Goal: Information Seeking & Learning: Learn about a topic

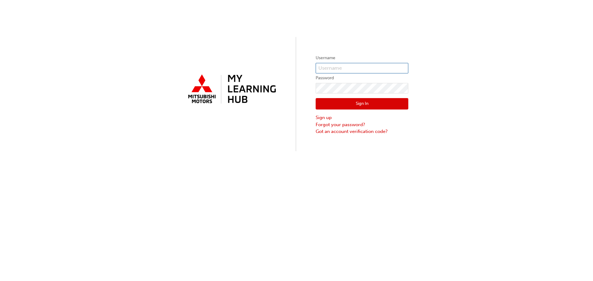
type input "mitchell.harper@northshoremitsubishi.com.au"
click at [359, 109] on button "Sign In" at bounding box center [362, 104] width 93 height 12
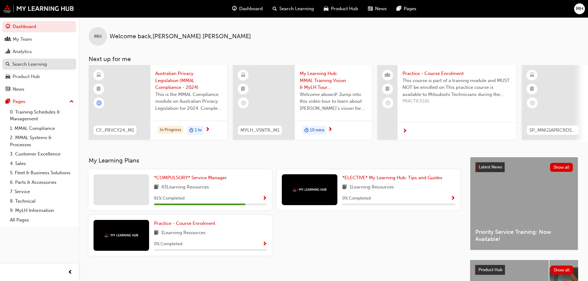
click at [25, 61] on div "Search Learning" at bounding box center [29, 64] width 35 height 7
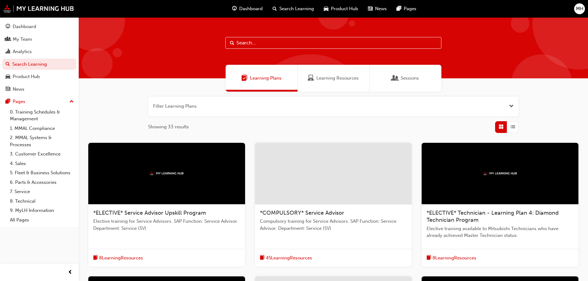
click at [282, 48] on input "text" at bounding box center [333, 43] width 216 height 12
type input "express"
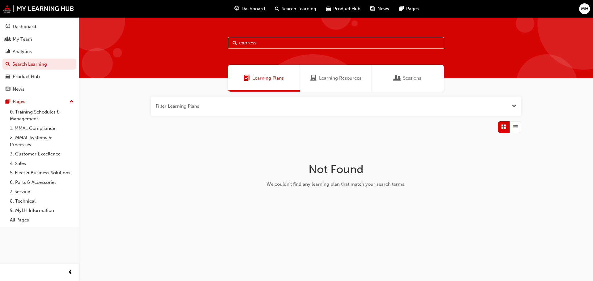
drag, startPoint x: 282, startPoint y: 51, endPoint x: 252, endPoint y: 50, distance: 29.3
click at [252, 50] on div "express" at bounding box center [336, 47] width 514 height 61
drag, startPoint x: 242, startPoint y: 41, endPoint x: 233, endPoint y: 42, distance: 8.7
click at [233, 42] on div "express" at bounding box center [336, 43] width 216 height 12
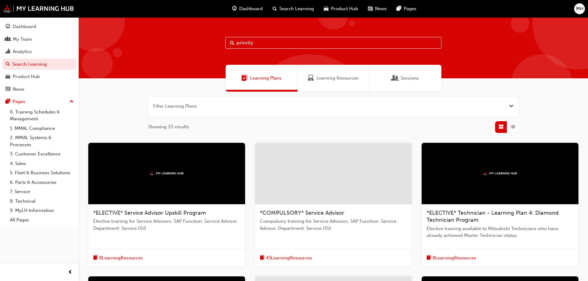
type input "priority"
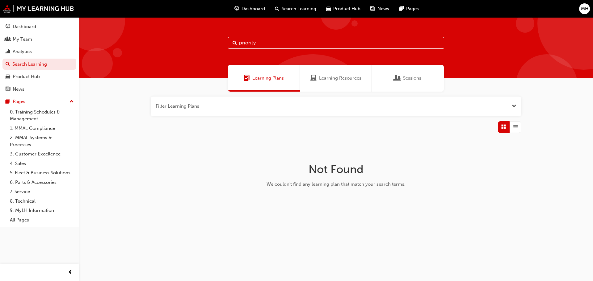
drag, startPoint x: 216, startPoint y: 42, endPoint x: 166, endPoint y: 40, distance: 50.1
click at [161, 35] on div "priority" at bounding box center [336, 47] width 514 height 61
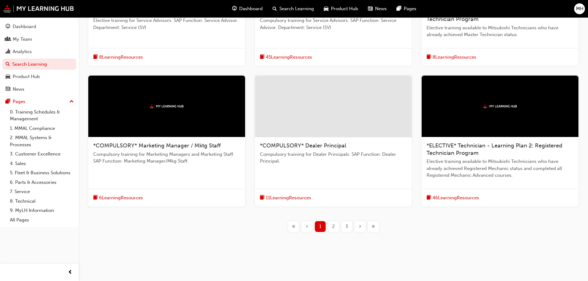
scroll to position [202, 0]
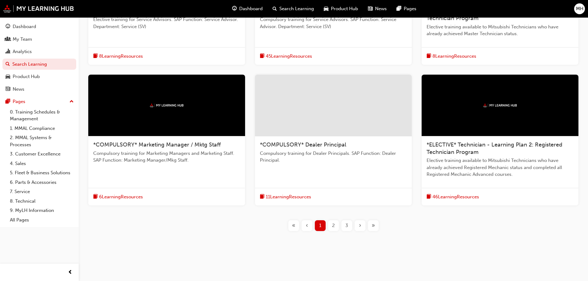
click at [332, 228] on div "2" at bounding box center [333, 225] width 11 height 11
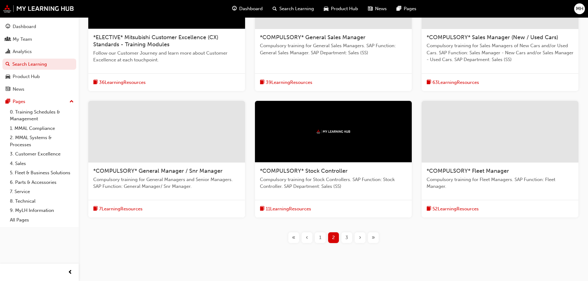
scroll to position [188, 0]
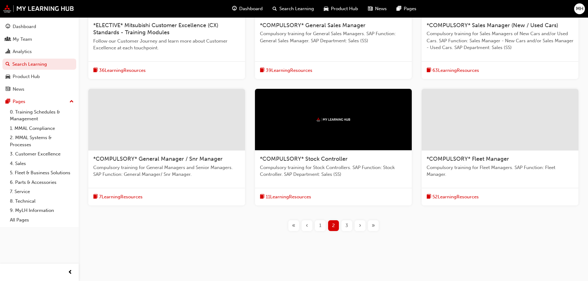
click at [345, 226] on div "3" at bounding box center [346, 225] width 11 height 11
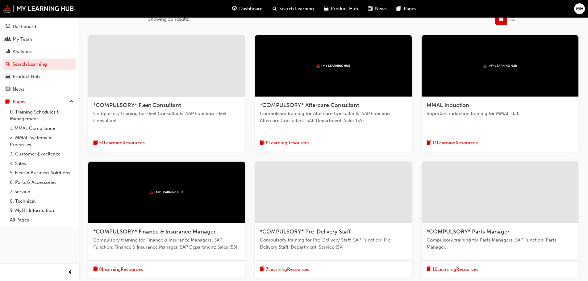
scroll to position [181, 0]
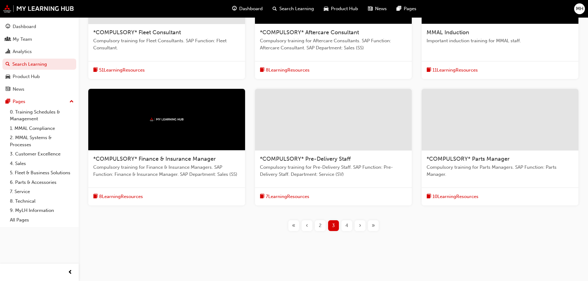
click at [348, 227] on span "4" at bounding box center [346, 225] width 3 height 7
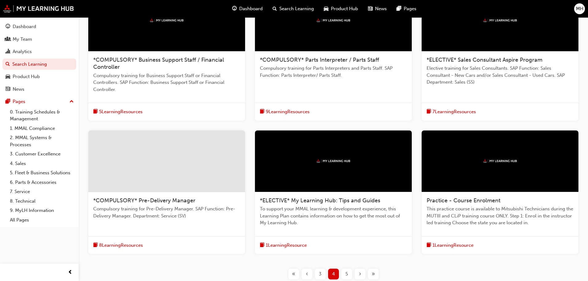
scroll to position [202, 0]
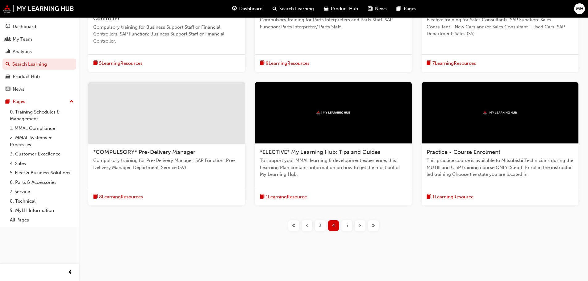
click at [342, 225] on div "5" at bounding box center [346, 225] width 11 height 11
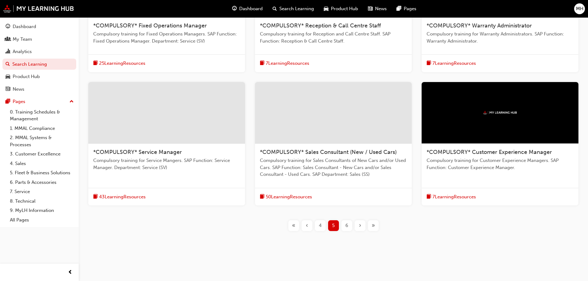
click at [163, 151] on span "*COMPULSORY* Service Manager" at bounding box center [137, 152] width 89 height 7
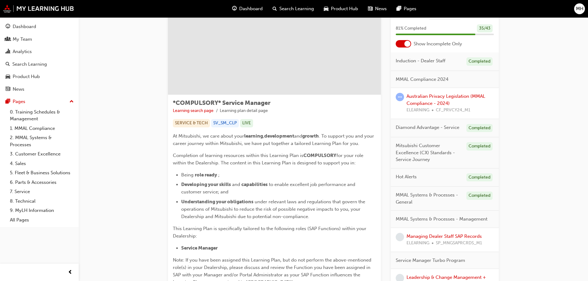
scroll to position [123, 0]
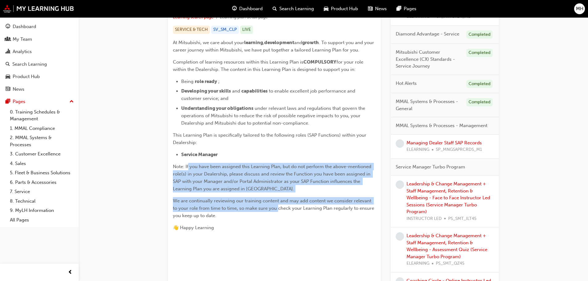
drag, startPoint x: 257, startPoint y: 166, endPoint x: 291, endPoint y: 193, distance: 43.0
click at [278, 210] on div "At Mitsubishi, we care about your learning , development and growth . To suppor…" at bounding box center [274, 135] width 203 height 193
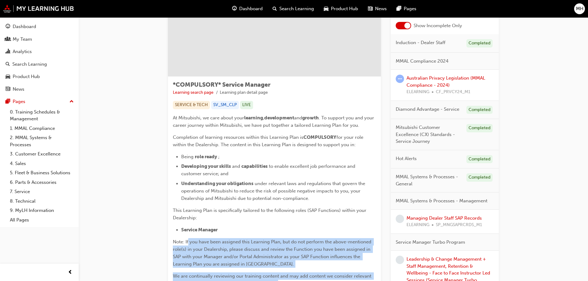
scroll to position [0, 0]
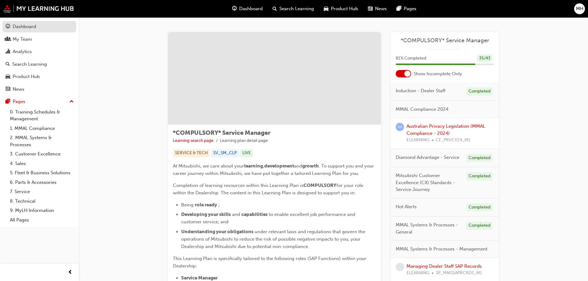
click at [19, 29] on div "Dashboard" at bounding box center [24, 26] width 23 height 7
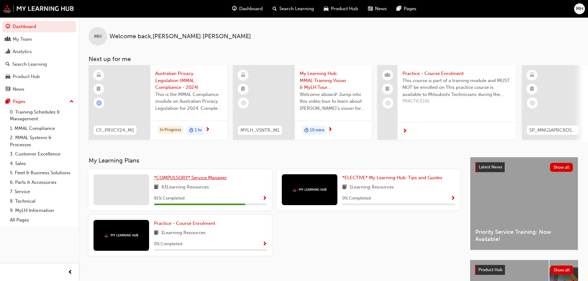
drag, startPoint x: 197, startPoint y: 179, endPoint x: 202, endPoint y: 180, distance: 4.7
click at [198, 179] on span "*COMPULSORY* Service Manager" at bounding box center [190, 178] width 73 height 6
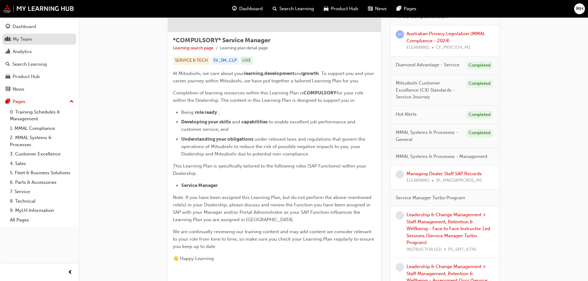
scroll to position [62, 0]
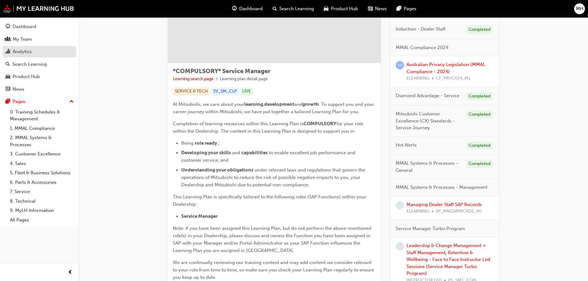
click at [22, 49] on div "Analytics" at bounding box center [22, 51] width 19 height 7
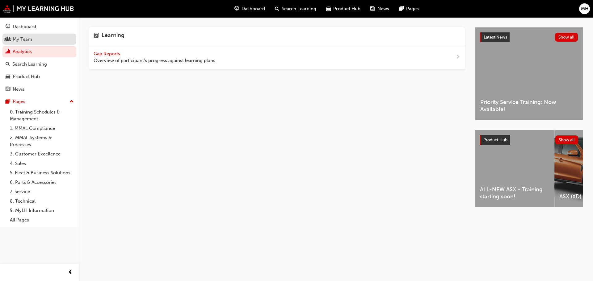
click at [27, 41] on div "My Team" at bounding box center [22, 39] width 19 height 7
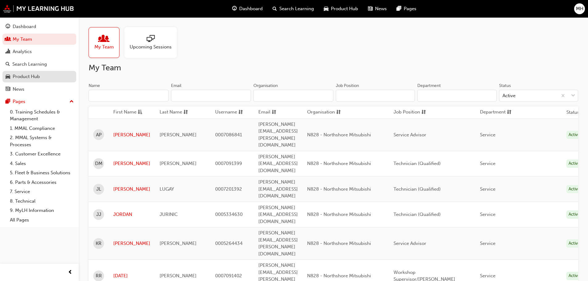
click at [29, 77] on div "Product Hub" at bounding box center [26, 76] width 27 height 7
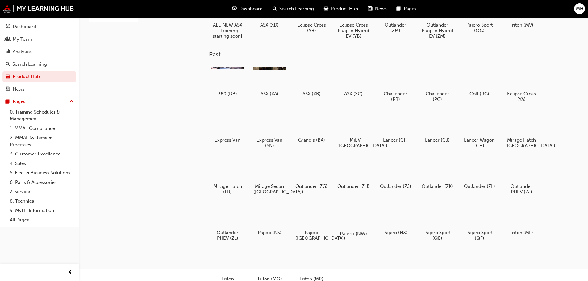
scroll to position [78, 0]
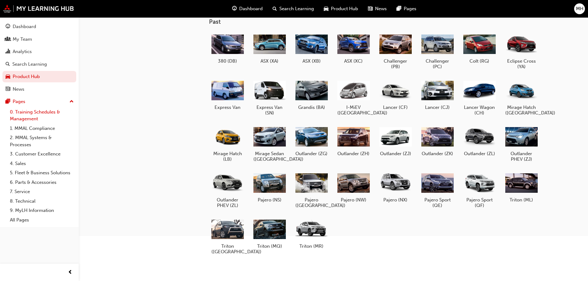
click at [27, 112] on link "0. Training Schedules & Management" at bounding box center [41, 115] width 69 height 16
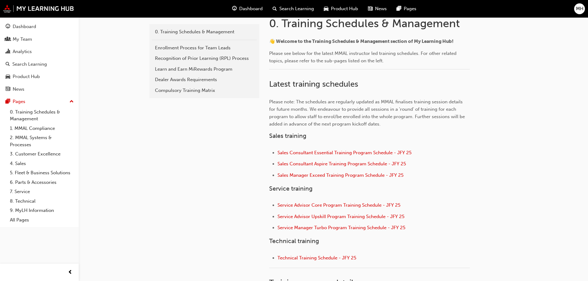
scroll to position [244, 0]
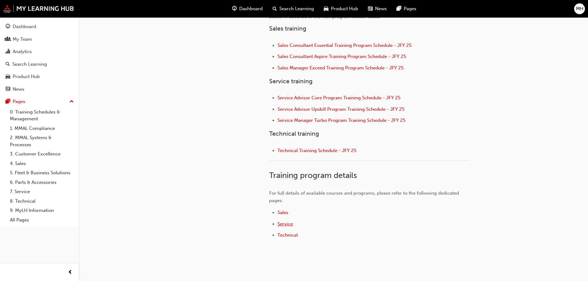
click at [285, 226] on span "Service" at bounding box center [285, 224] width 15 height 6
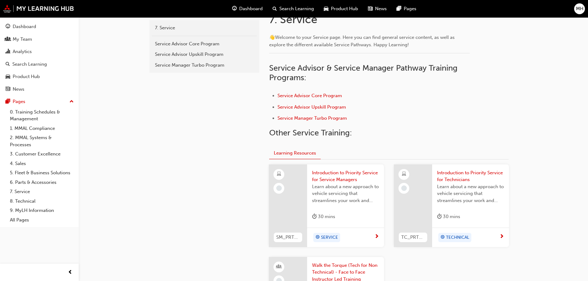
scroll to position [185, 0]
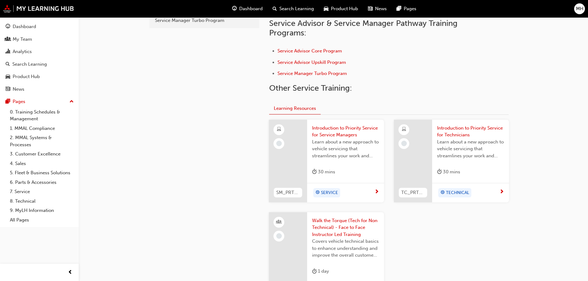
click at [334, 132] on span "Introduction to Priority Service for Service Managers" at bounding box center [345, 132] width 67 height 14
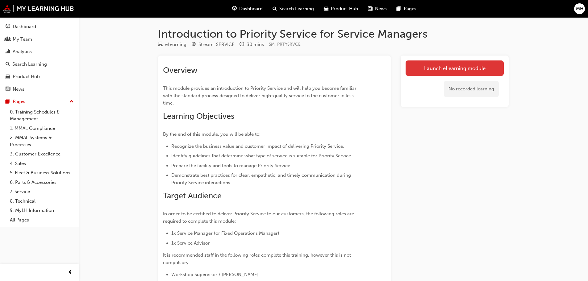
click at [480, 67] on link "Launch eLearning module" at bounding box center [455, 68] width 98 height 15
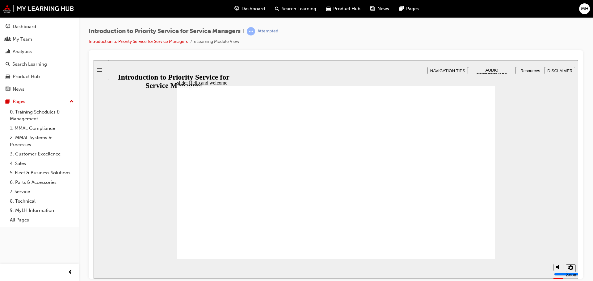
drag, startPoint x: 454, startPoint y: 185, endPoint x: 444, endPoint y: 188, distance: 11.0
